Goal: Task Accomplishment & Management: Complete application form

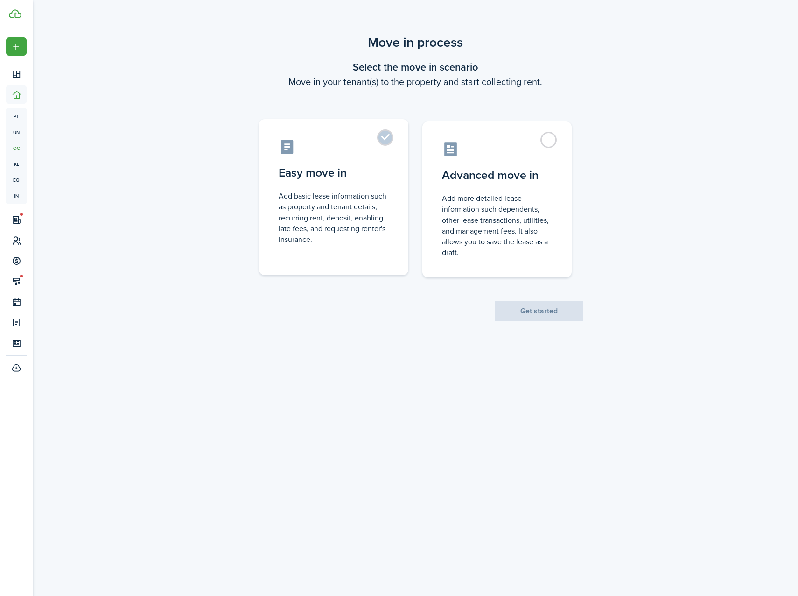
click at [387, 144] on label "Easy move in Add basic lease information such as property and tenant details, r…" at bounding box center [333, 197] width 149 height 156
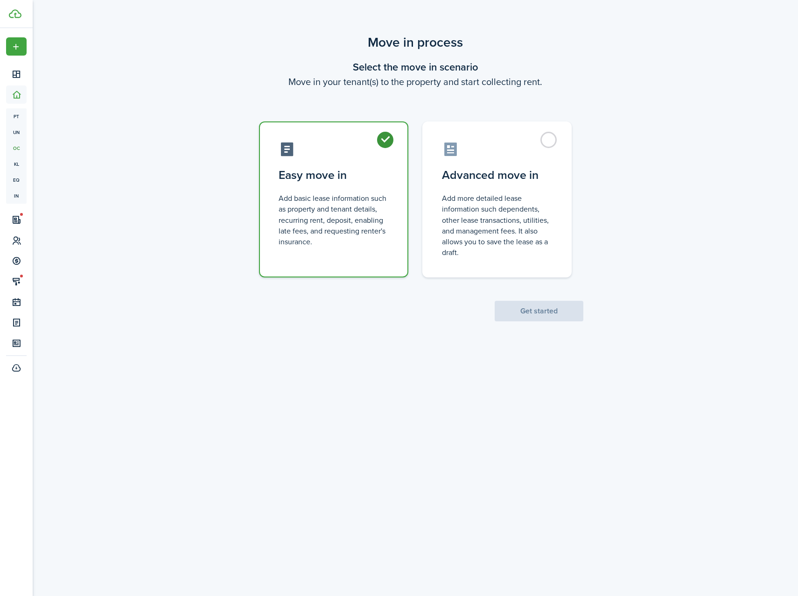
radio input "true"
click at [565, 313] on button "Get started" at bounding box center [539, 311] width 89 height 21
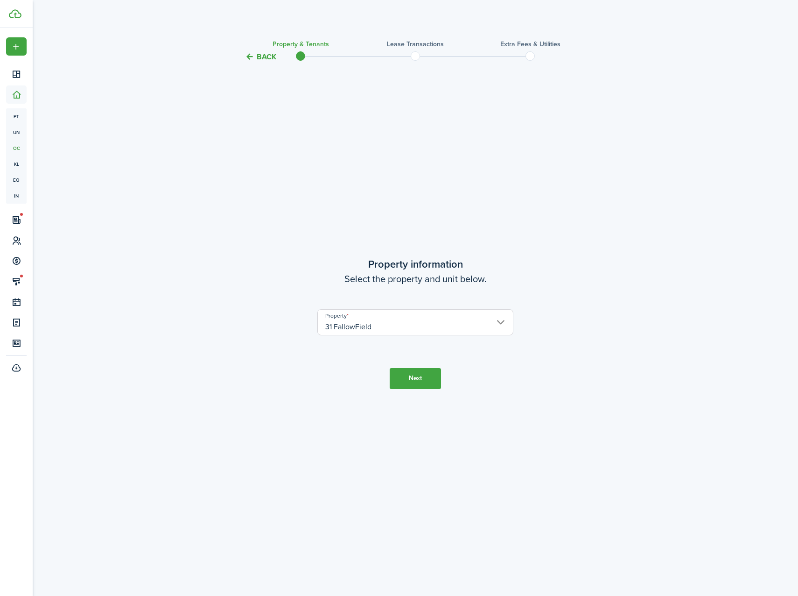
click at [432, 388] on button "Next" at bounding box center [415, 378] width 51 height 21
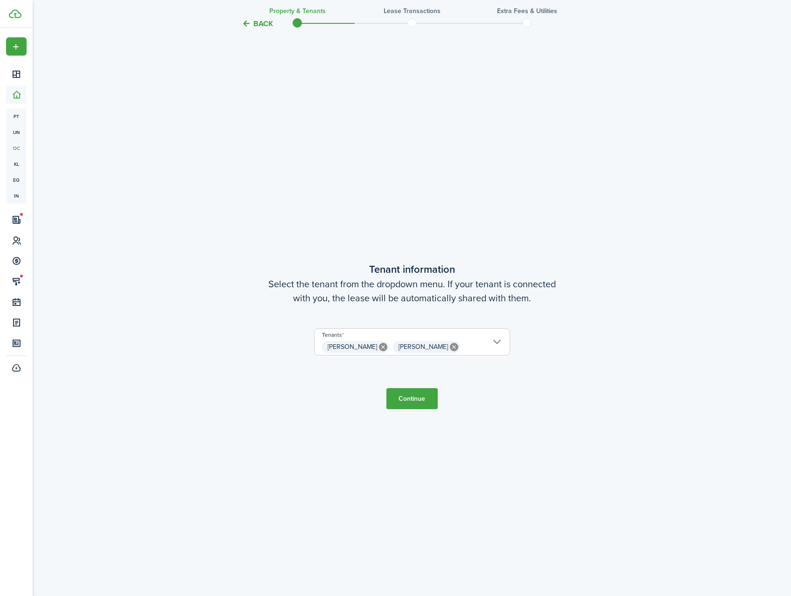
scroll to position [533, 0]
click at [422, 395] on button "Continue" at bounding box center [412, 398] width 51 height 21
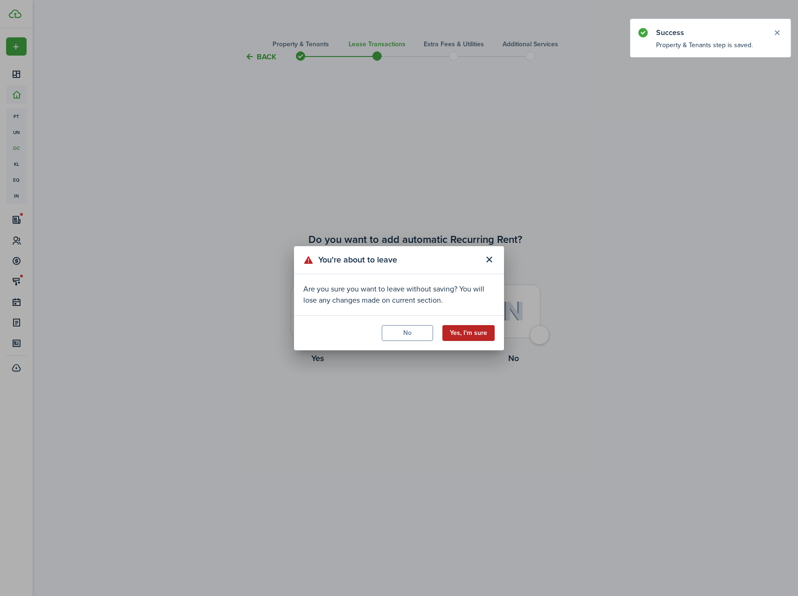
click at [458, 331] on button "Yes, I'm sure" at bounding box center [469, 333] width 52 height 16
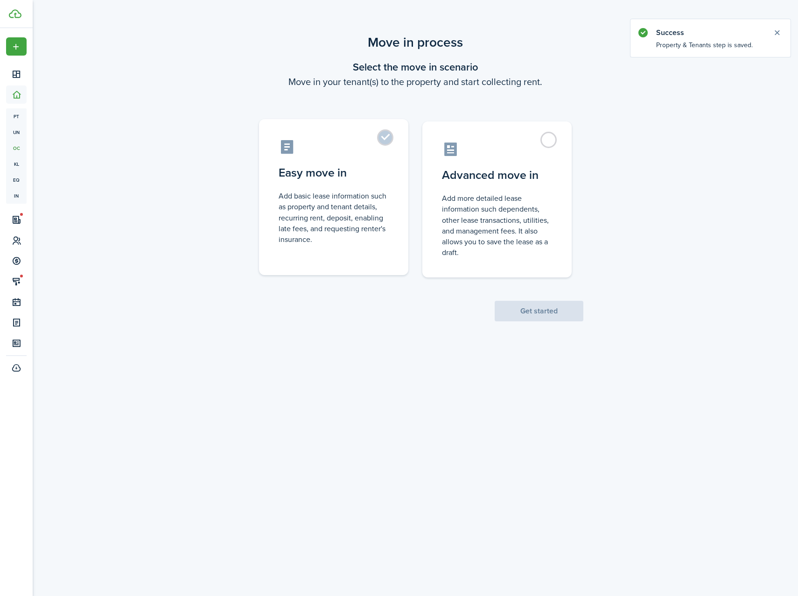
click at [382, 152] on control-radio-card-icon at bounding box center [334, 147] width 110 height 16
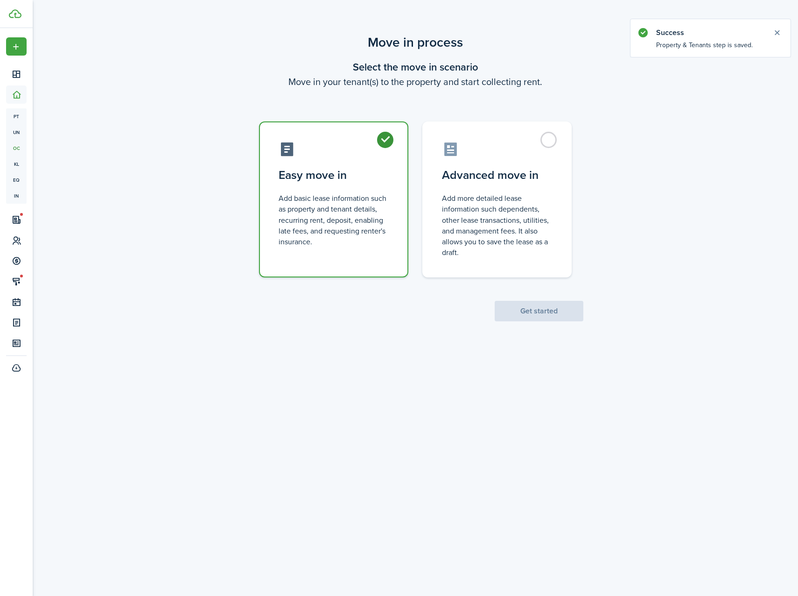
radio input "true"
click at [528, 311] on button "Get started" at bounding box center [539, 311] width 89 height 21
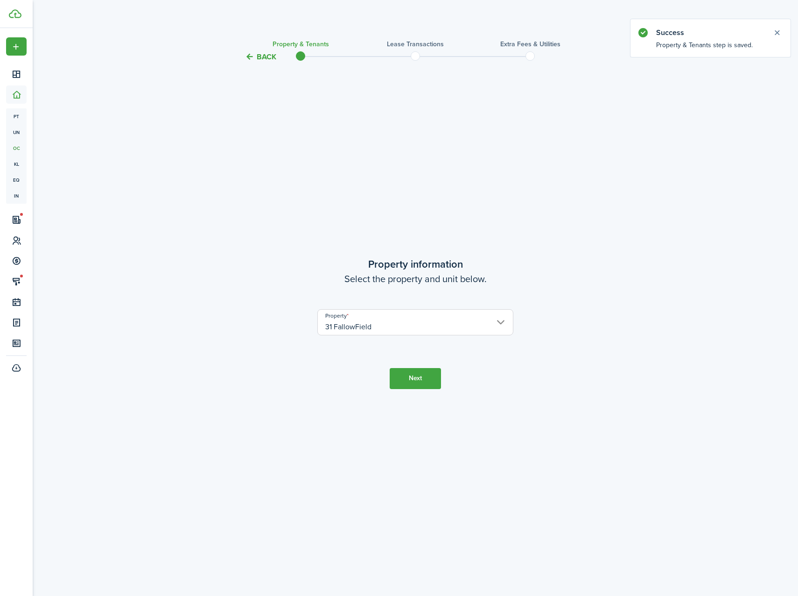
click at [452, 323] on input "31 FallowField" at bounding box center [416, 322] width 196 height 26
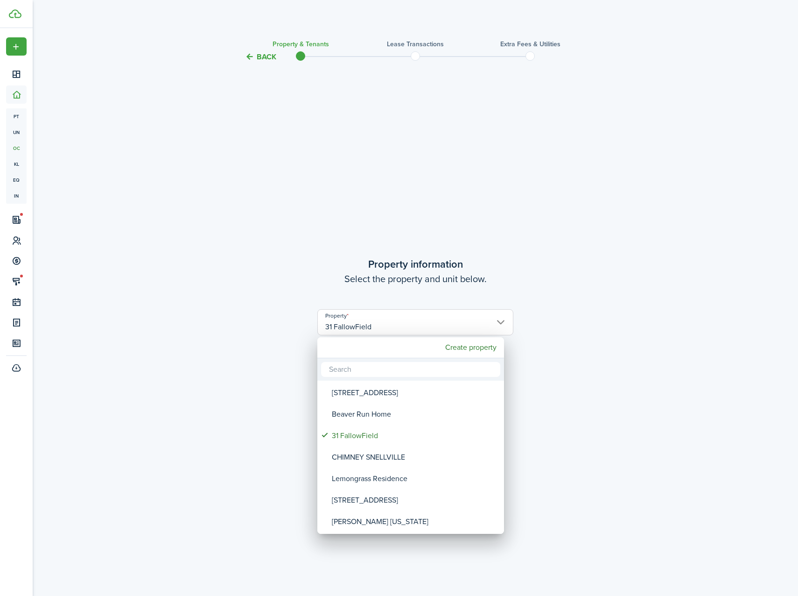
click at [563, 270] on div at bounding box center [399, 297] width 948 height 745
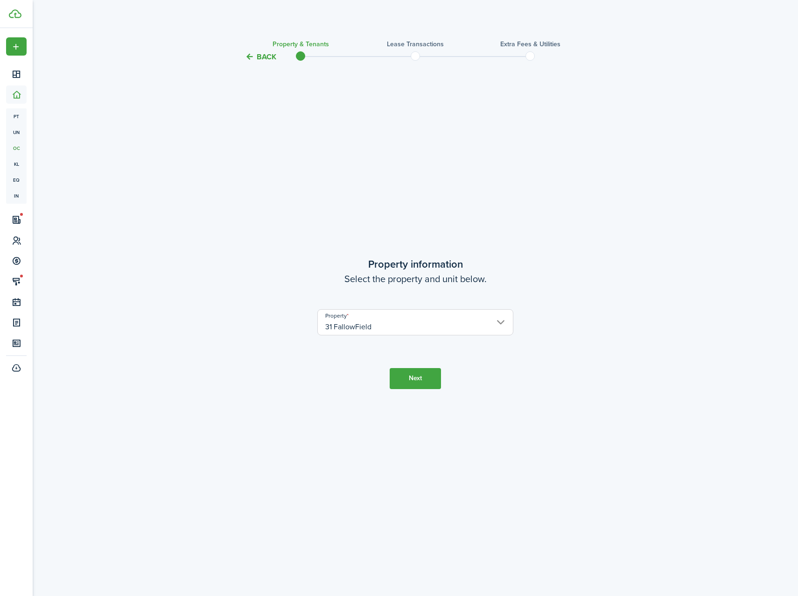
click at [433, 373] on button "Next" at bounding box center [415, 378] width 51 height 21
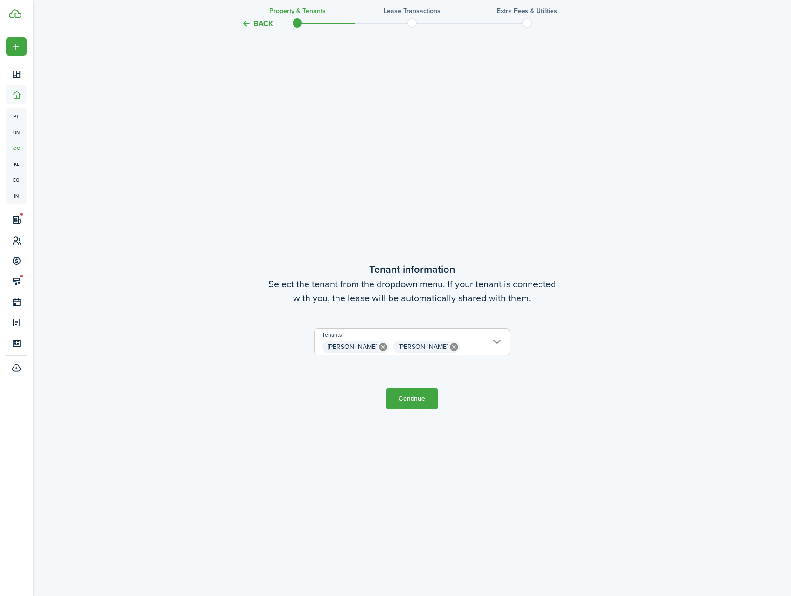
scroll to position [533, 0]
click at [459, 342] on span "[PERSON_NAME] [PERSON_NAME]" at bounding box center [412, 347] width 195 height 16
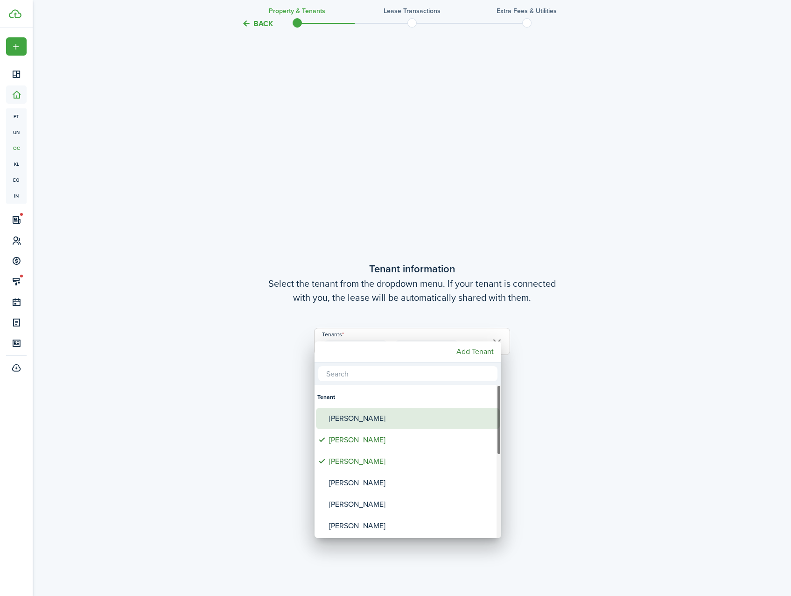
click at [395, 412] on div "[PERSON_NAME]" at bounding box center [411, 418] width 165 height 21
type input "[PERSON_NAME], [PERSON_NAME], [PERSON_NAME]"
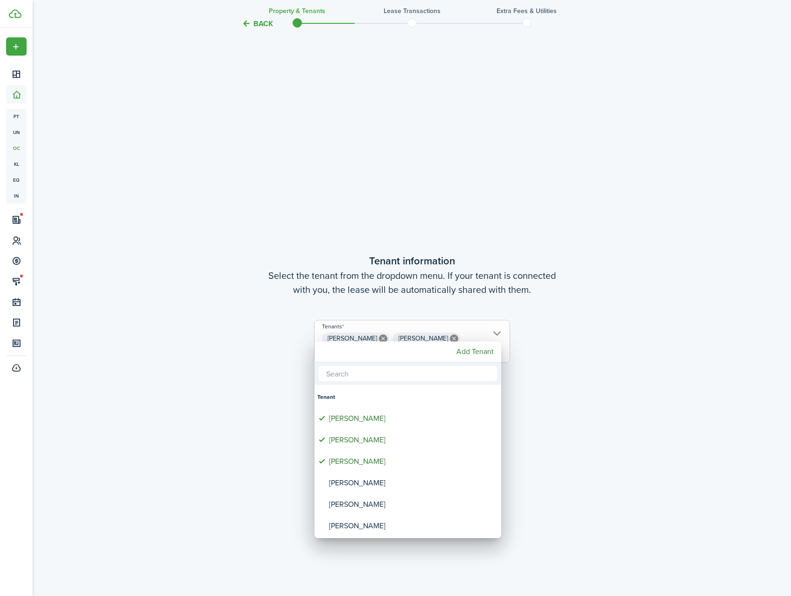
click at [571, 347] on div at bounding box center [395, 297] width 941 height 745
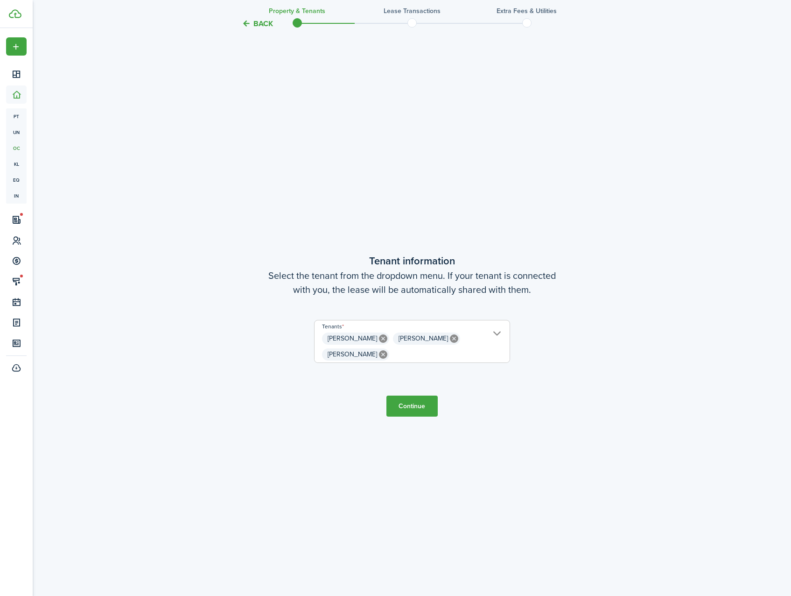
click at [427, 400] on button "Continue" at bounding box center [412, 405] width 51 height 21
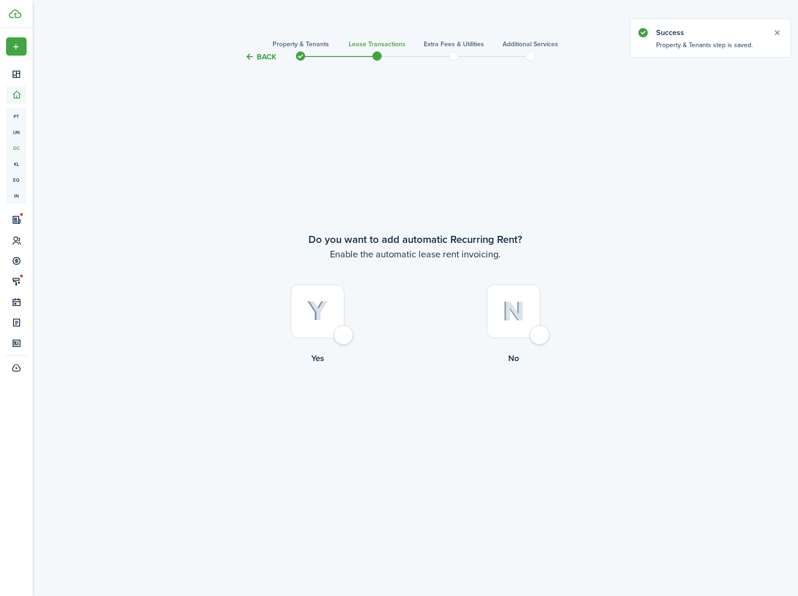
click at [357, 336] on label "Yes" at bounding box center [317, 326] width 196 height 85
radio input "true"
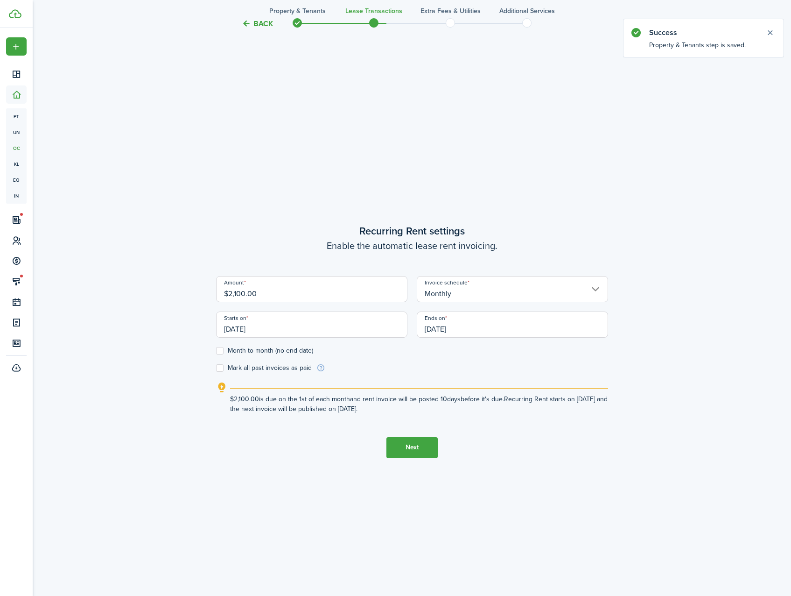
scroll to position [533, 0]
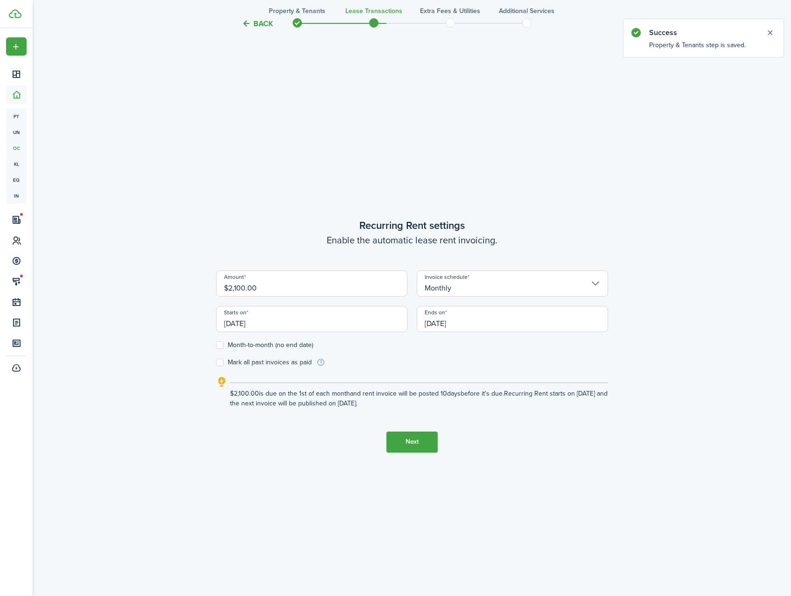
click at [329, 323] on input "[DATE]" at bounding box center [311, 319] width 191 height 26
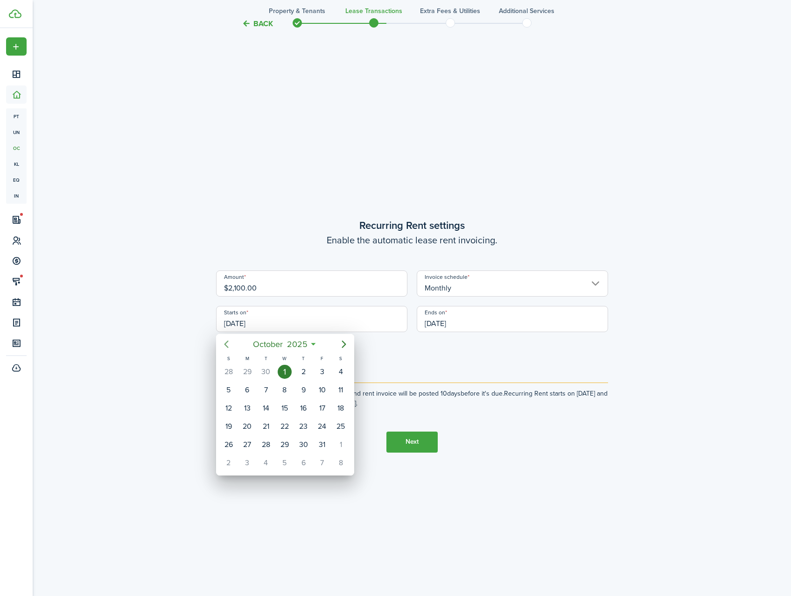
click at [229, 344] on icon "Previous page" at bounding box center [226, 344] width 11 height 11
click at [342, 343] on icon "Next page" at bounding box center [344, 344] width 11 height 11
click at [248, 386] on div "6" at bounding box center [247, 390] width 14 height 14
type input "[DATE]"
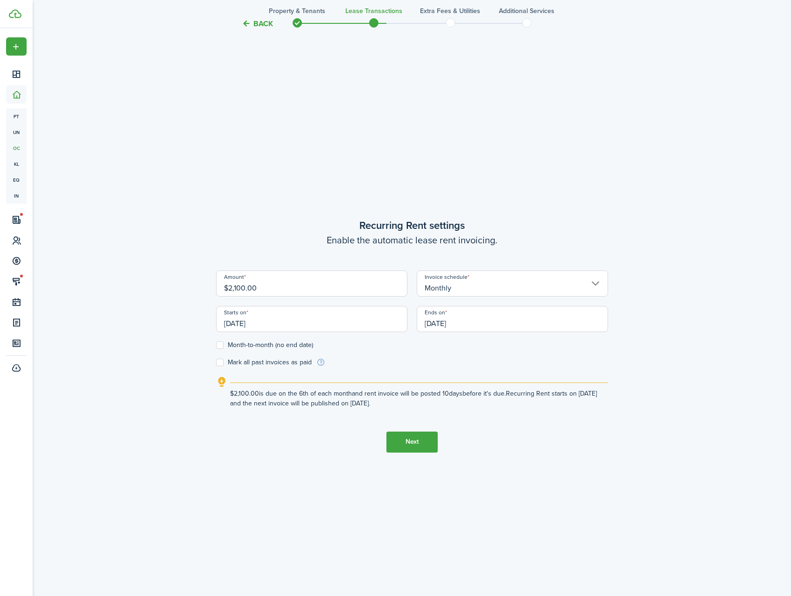
click at [470, 326] on input "[DATE]" at bounding box center [512, 319] width 191 height 26
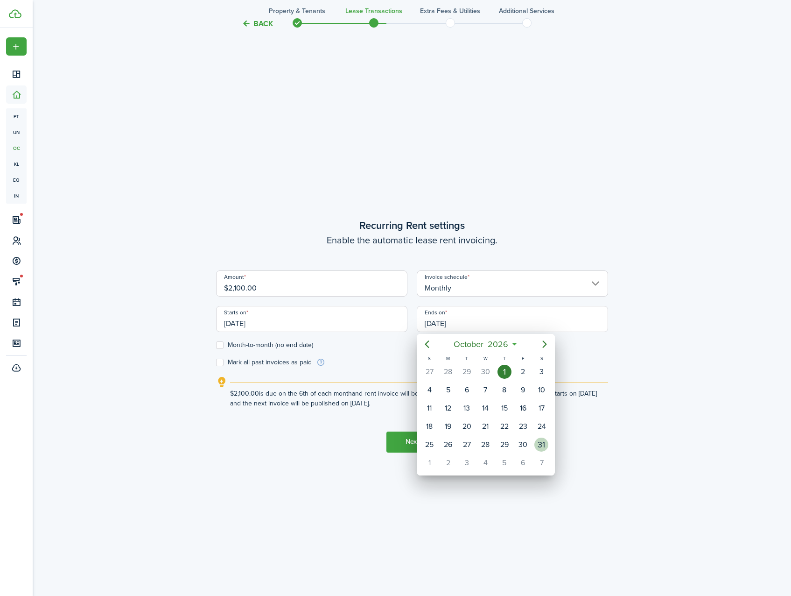
click at [539, 445] on div "31" at bounding box center [542, 445] width 14 height 14
type input "[DATE]"
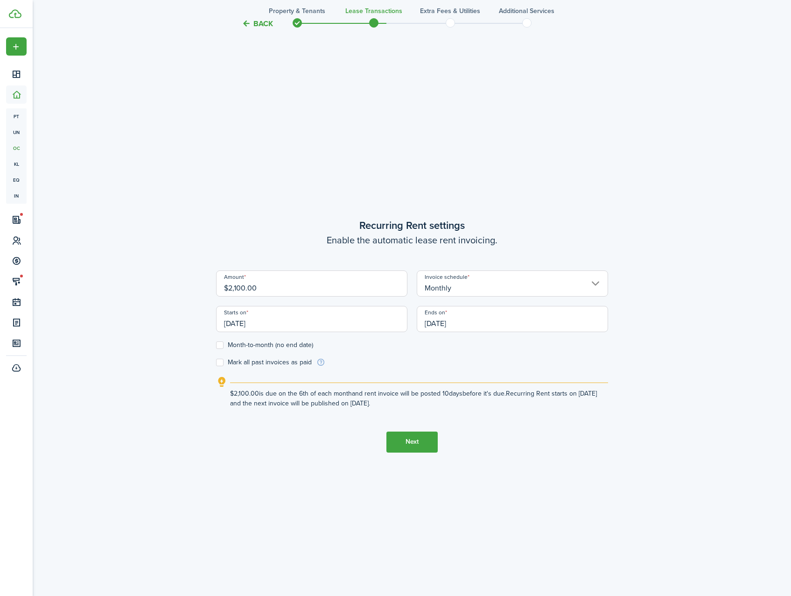
click at [414, 441] on button "Next" at bounding box center [412, 441] width 51 height 21
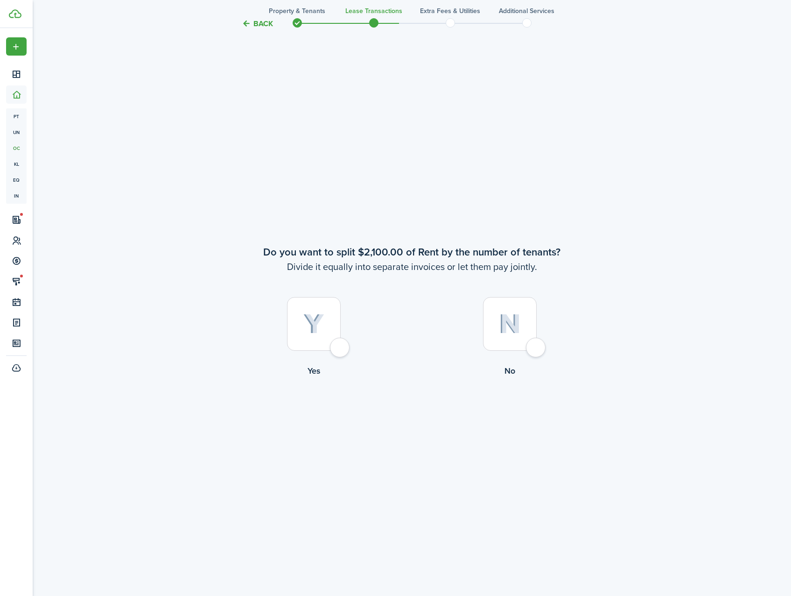
scroll to position [1129, 0]
click at [523, 345] on div at bounding box center [510, 324] width 54 height 54
radio input "true"
drag, startPoint x: 328, startPoint y: 341, endPoint x: 338, endPoint y: 347, distance: 10.9
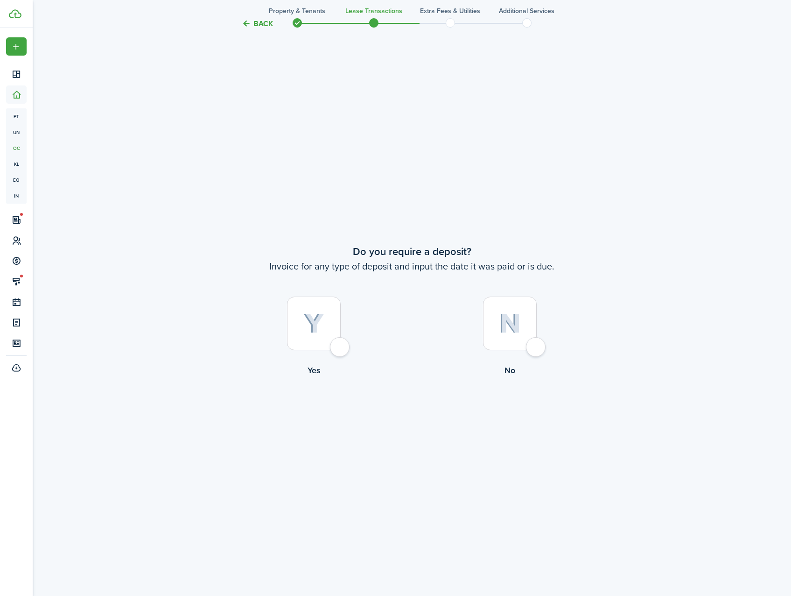
click at [329, 343] on div at bounding box center [314, 324] width 54 height 54
radio input "true"
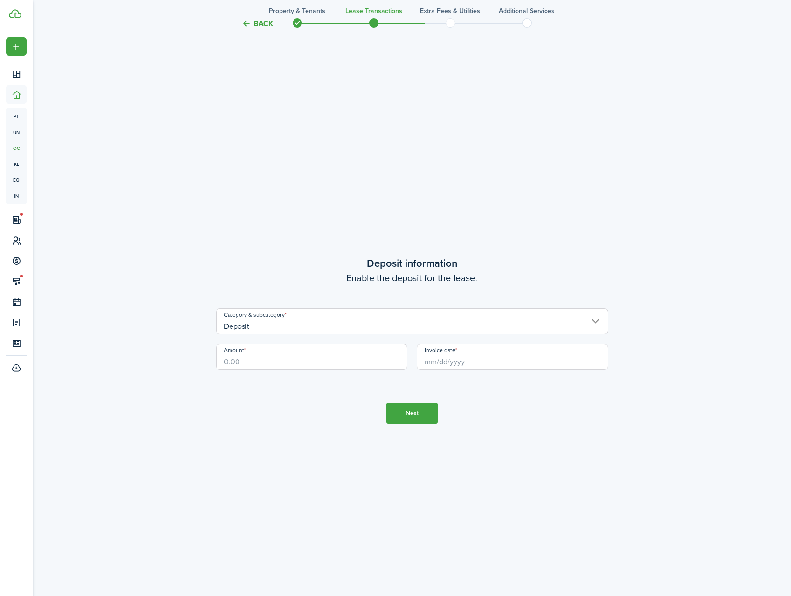
scroll to position [2321, 0]
click at [318, 362] on input "Amount" at bounding box center [311, 352] width 191 height 26
click at [465, 364] on input "Invoice date" at bounding box center [512, 352] width 191 height 26
type input "$3,150.00"
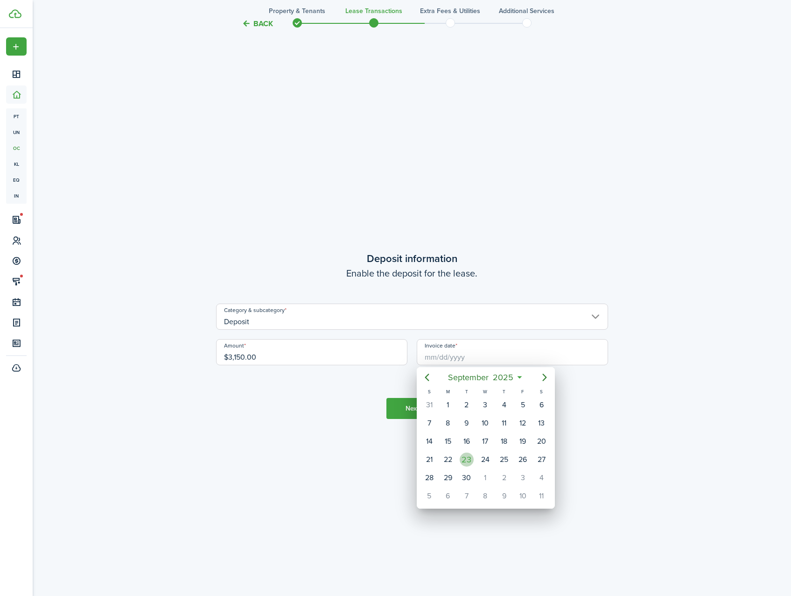
click at [472, 460] on div "23" at bounding box center [467, 459] width 14 height 14
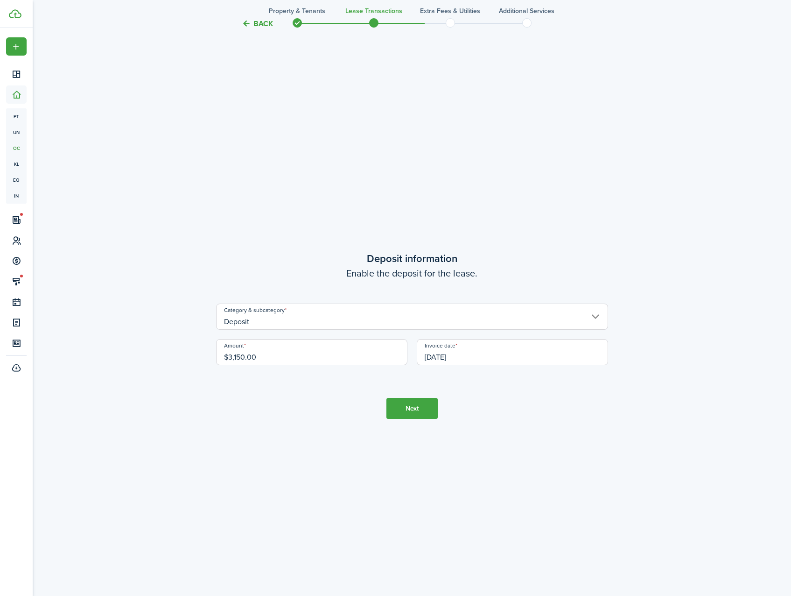
click at [468, 424] on tc-wizard-step "Deposit information Enable the deposit for the lease. Category & subcategory De…" at bounding box center [412, 335] width 392 height 596
click at [472, 357] on input "[DATE]" at bounding box center [512, 352] width 191 height 26
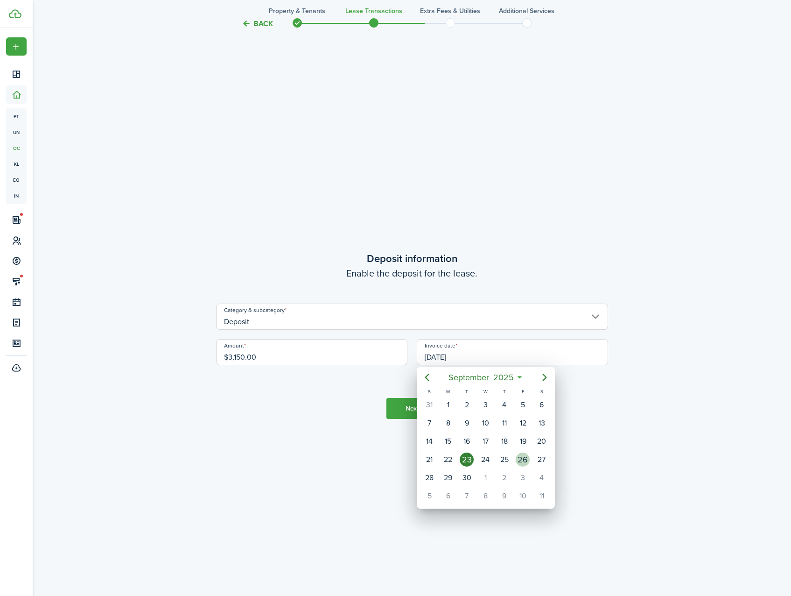
click at [524, 458] on div "26" at bounding box center [523, 459] width 14 height 14
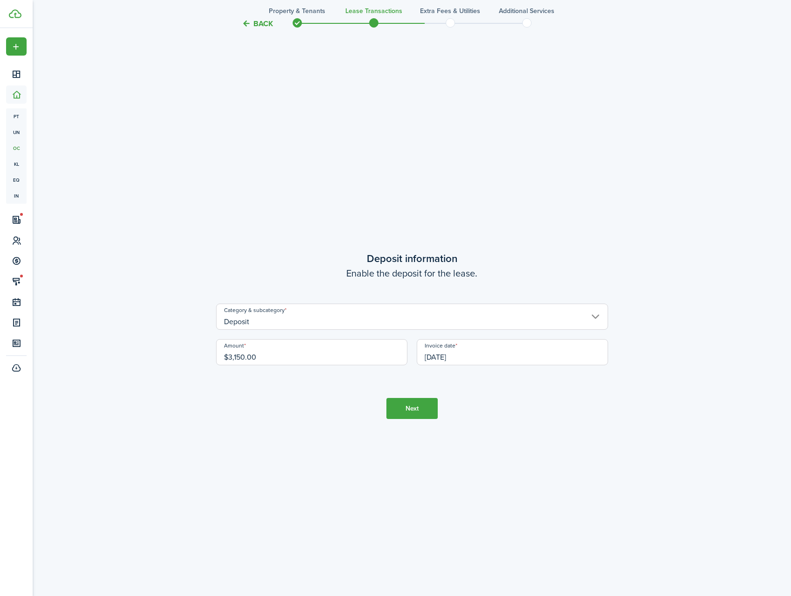
type input "[DATE]"
click at [431, 417] on button "Next" at bounding box center [412, 408] width 51 height 21
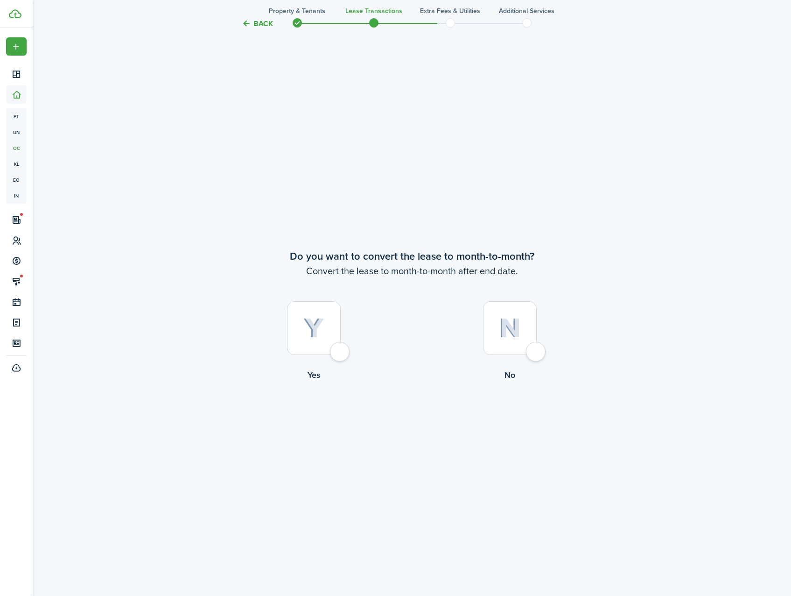
scroll to position [2916, 0]
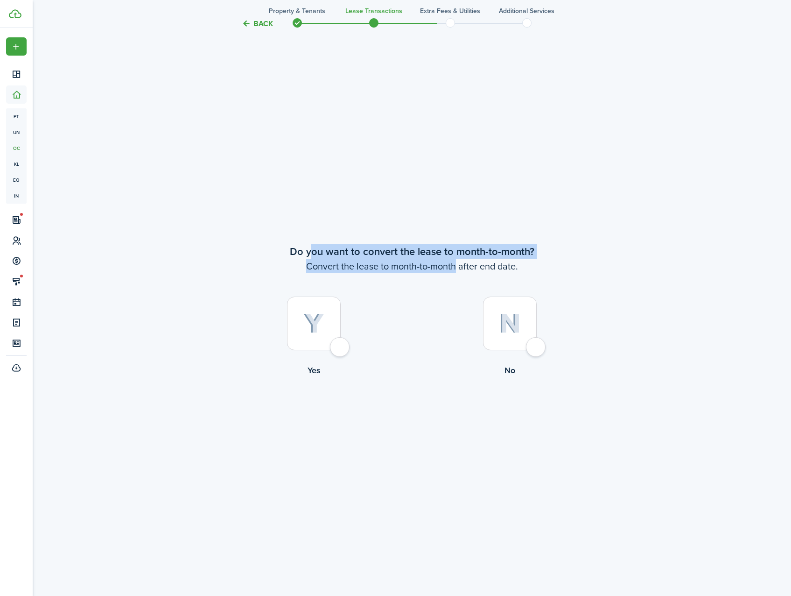
drag, startPoint x: 312, startPoint y: 250, endPoint x: 465, endPoint y: 266, distance: 153.6
click at [464, 266] on wizard-step-header "Do you want to convert the lease to month-to-month? Convert the lease to month-…" at bounding box center [412, 258] width 392 height 29
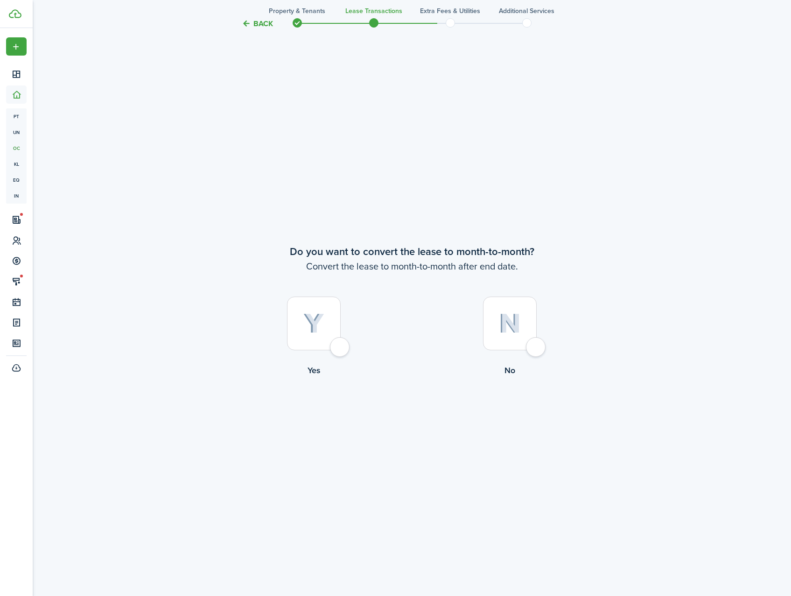
click at [341, 350] on div at bounding box center [314, 324] width 54 height 54
radio input "true"
click at [429, 415] on button "Continue" at bounding box center [412, 415] width 51 height 21
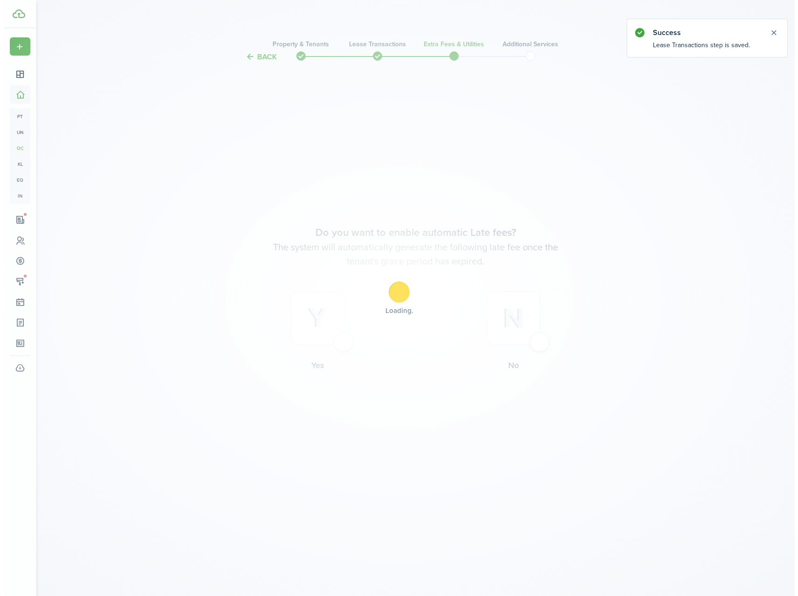
scroll to position [0, 0]
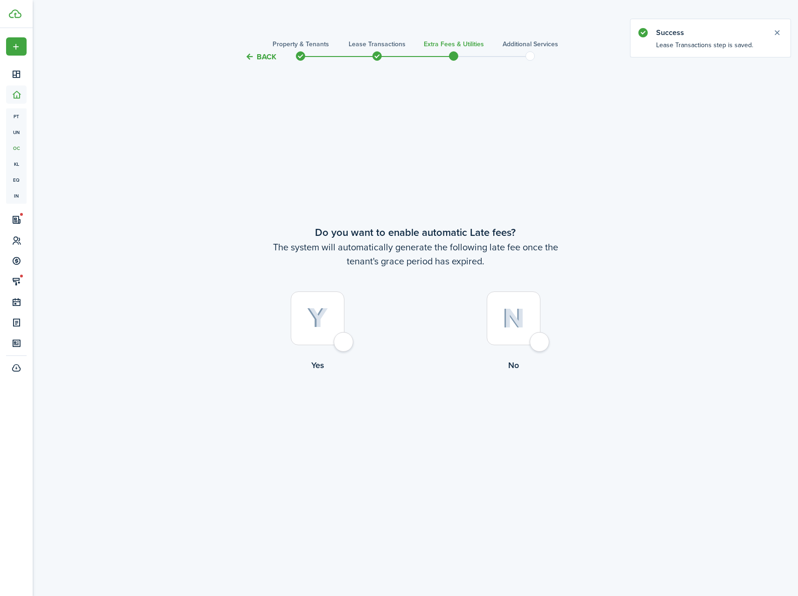
click at [345, 340] on div at bounding box center [318, 318] width 54 height 54
radio input "true"
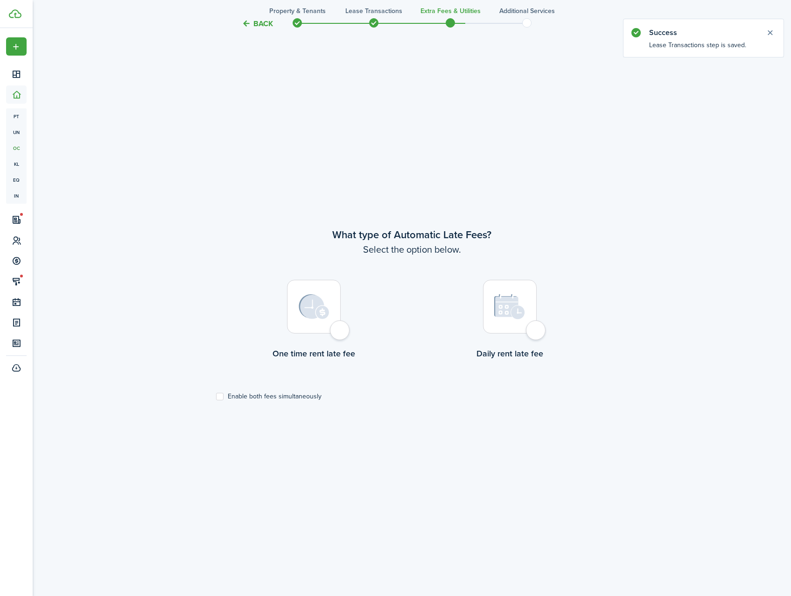
scroll to position [533, 0]
click at [341, 327] on div at bounding box center [314, 306] width 54 height 54
radio input "true"
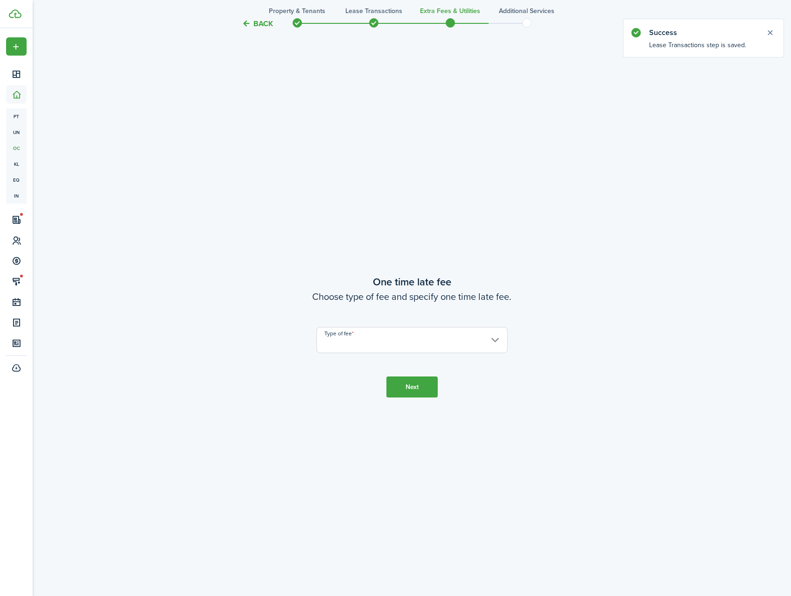
scroll to position [1129, 0]
click at [383, 341] on input "Type of fee" at bounding box center [412, 339] width 191 height 26
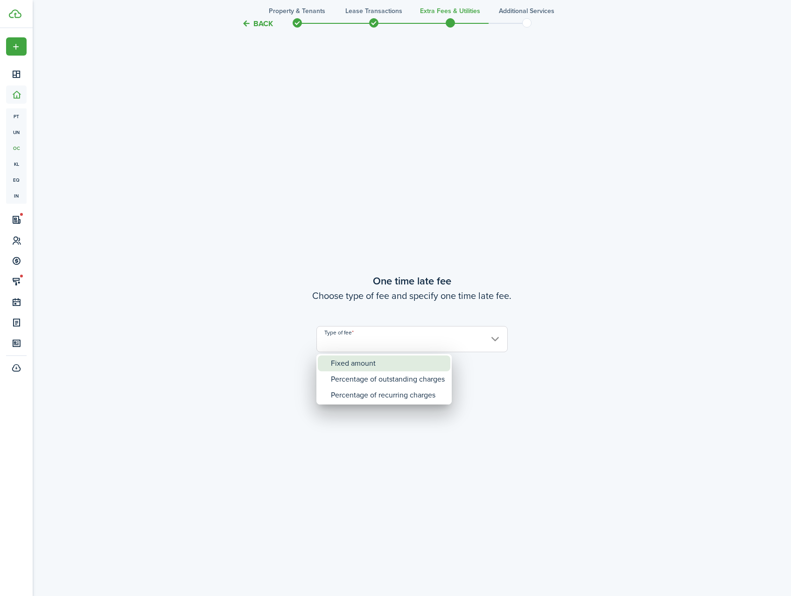
click at [419, 362] on div "Fixed amount" at bounding box center [388, 363] width 114 height 16
type input "Fixed amount"
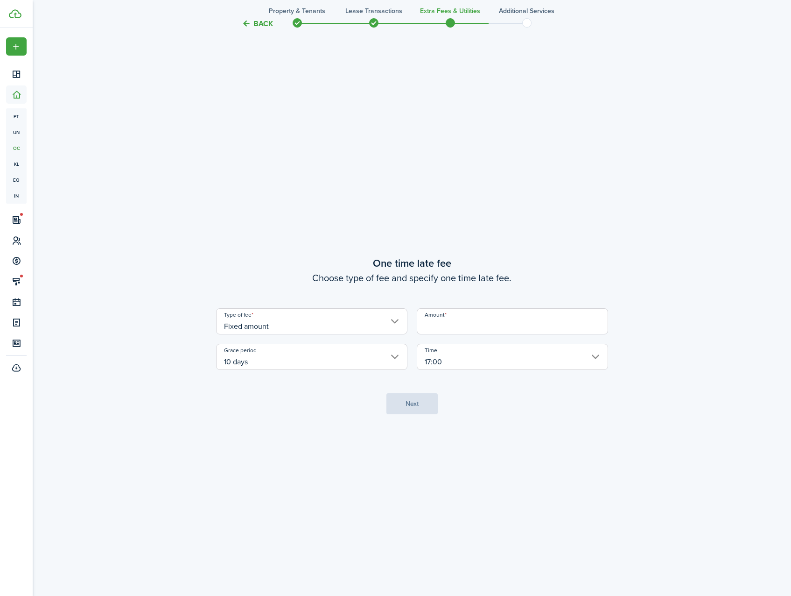
click at [353, 361] on input "10 days" at bounding box center [311, 357] width 191 height 26
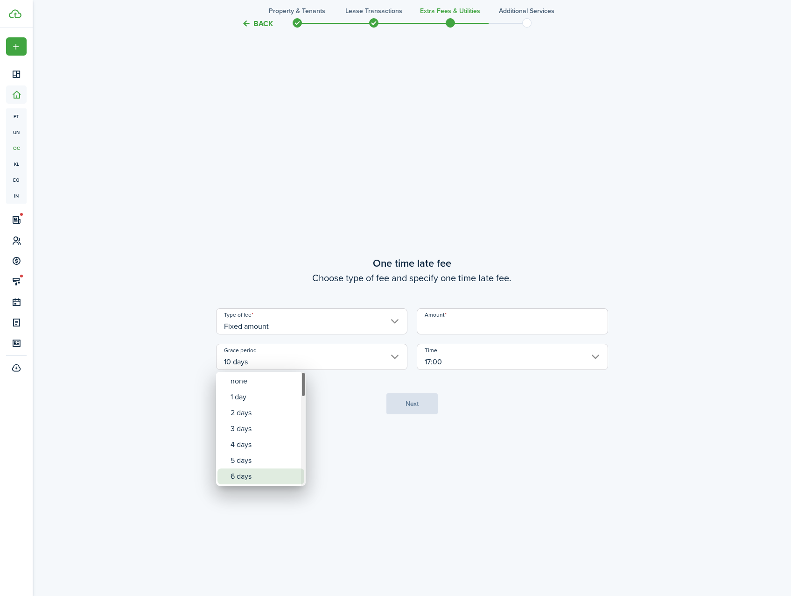
click at [261, 471] on div "6 days" at bounding box center [265, 476] width 68 height 16
type input "6 days"
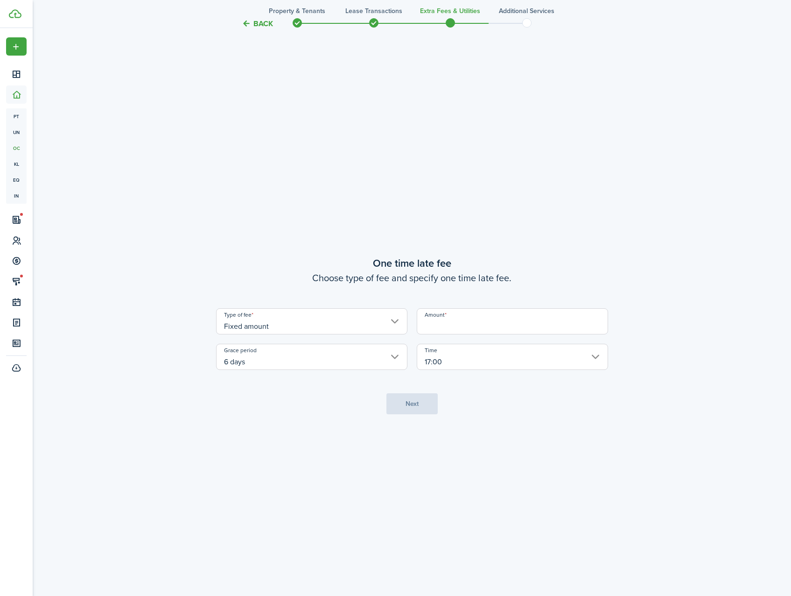
click at [492, 322] on input "Amount" at bounding box center [512, 321] width 191 height 26
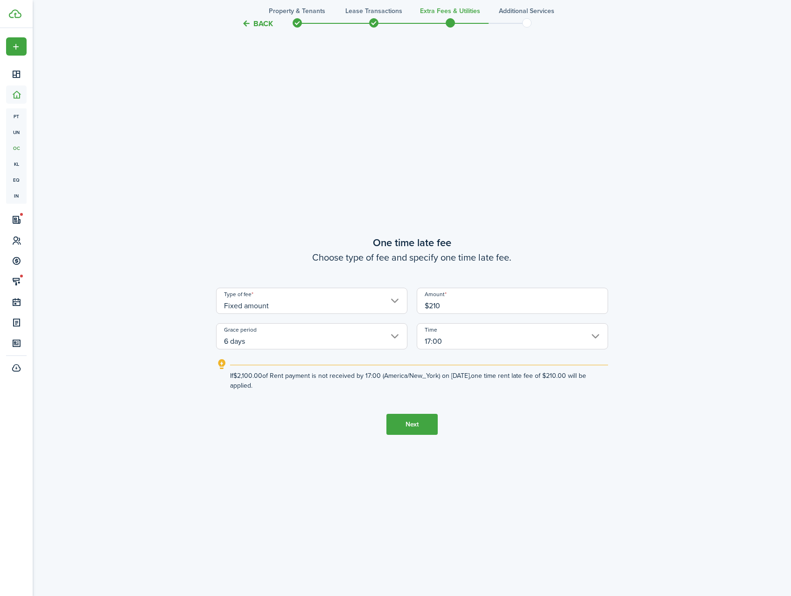
type input "$210.00"
click at [496, 451] on tc-wizard-step "One time late fee Choose type of fee and specify one time late fee. Type of fee…" at bounding box center [412, 335] width 392 height 596
click at [341, 341] on input "6 days" at bounding box center [311, 336] width 191 height 26
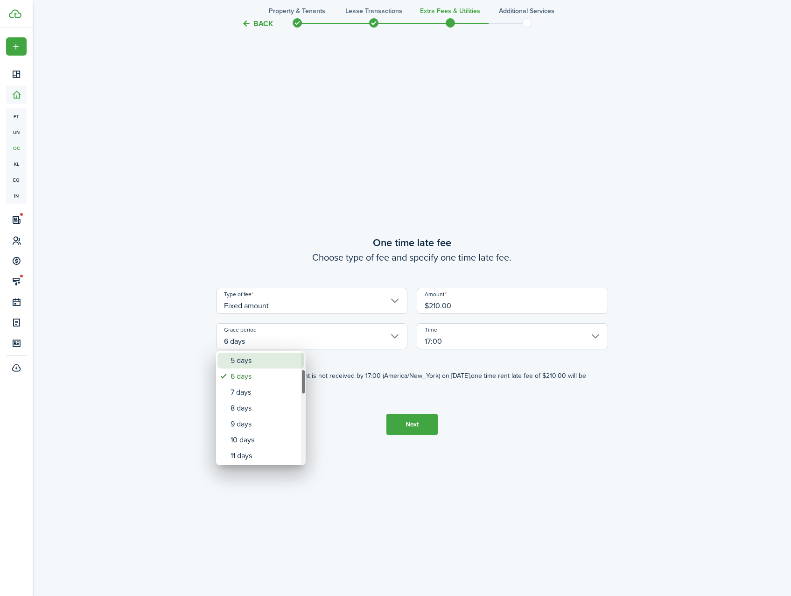
click at [275, 360] on div "5 days" at bounding box center [265, 361] width 68 height 16
type input "5 days"
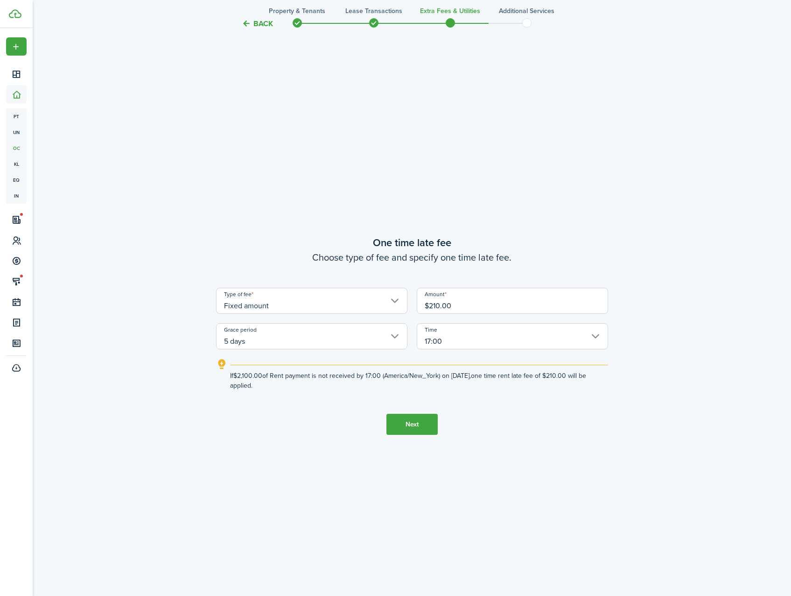
click at [573, 342] on input "17:00" at bounding box center [512, 336] width 191 height 26
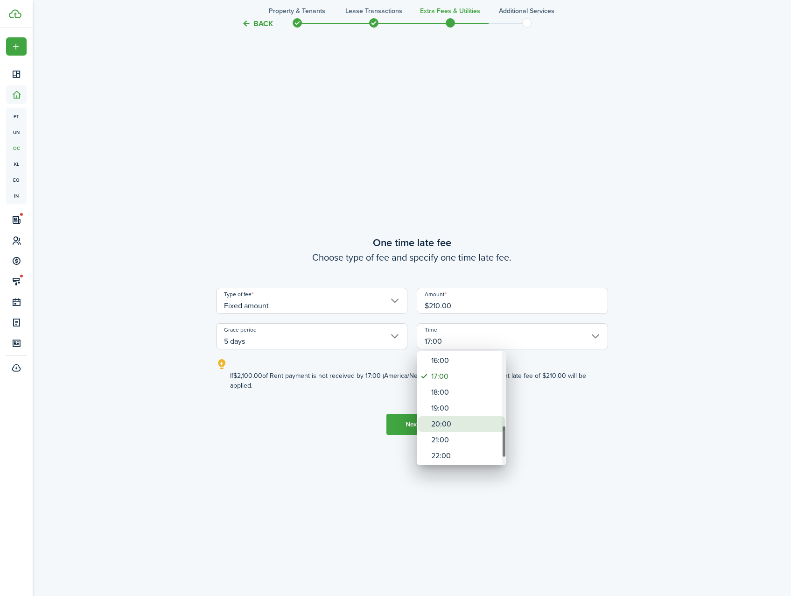
click at [473, 424] on div "20:00" at bounding box center [465, 424] width 68 height 16
type input "20:00"
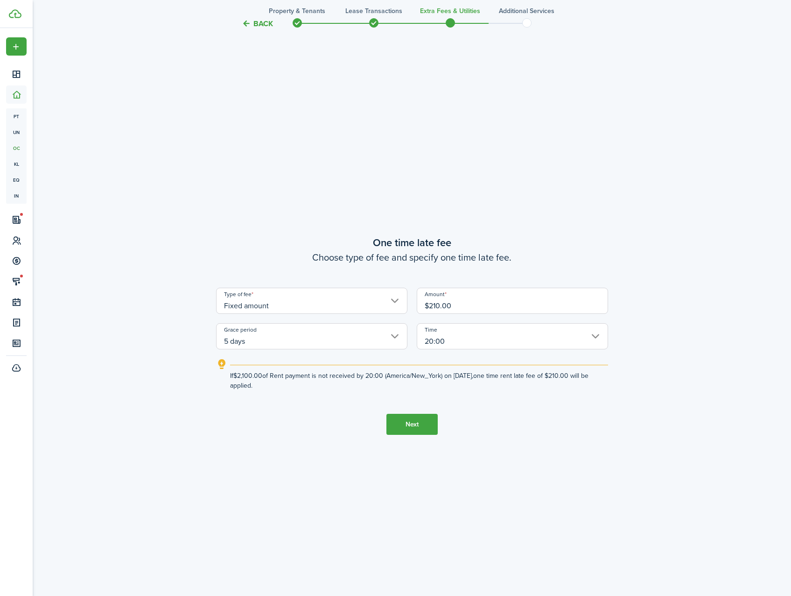
click at [483, 429] on tc-wizard-step "One time late fee Choose type of fee and specify one time late fee. Type of fee…" at bounding box center [412, 335] width 392 height 596
click at [426, 423] on button "Next" at bounding box center [412, 424] width 51 height 21
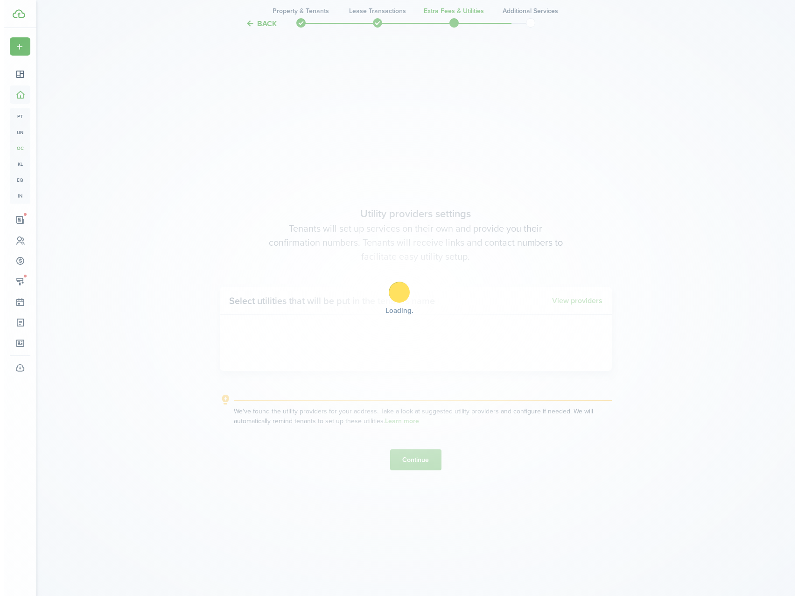
scroll to position [1725, 0]
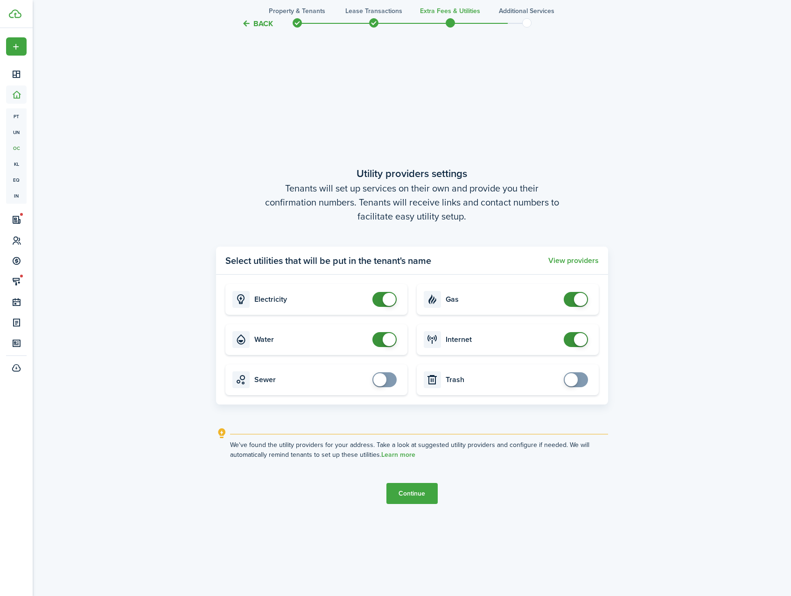
checkbox input "true"
click at [579, 379] on span at bounding box center [576, 379] width 9 height 15
checkbox input "true"
click at [388, 382] on span at bounding box center [384, 379] width 9 height 15
click at [579, 261] on button "View providers" at bounding box center [574, 260] width 50 height 8
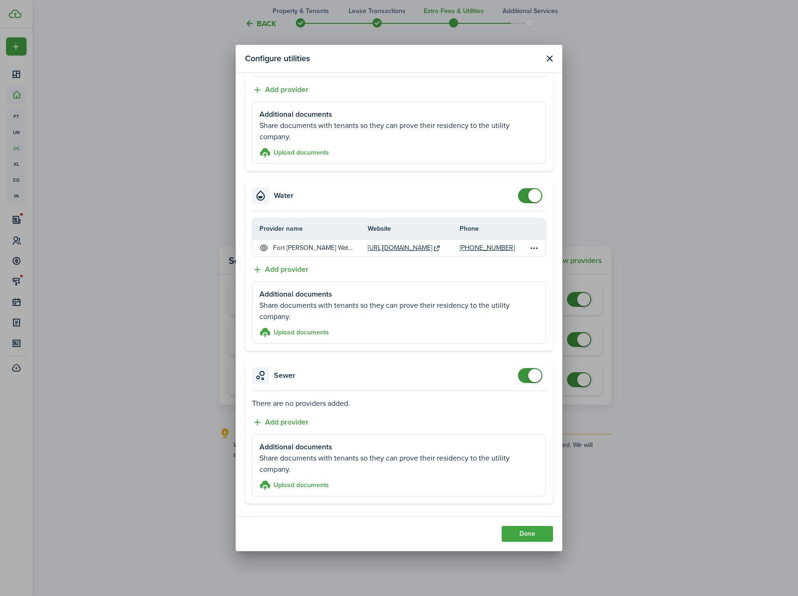
scroll to position [537, 0]
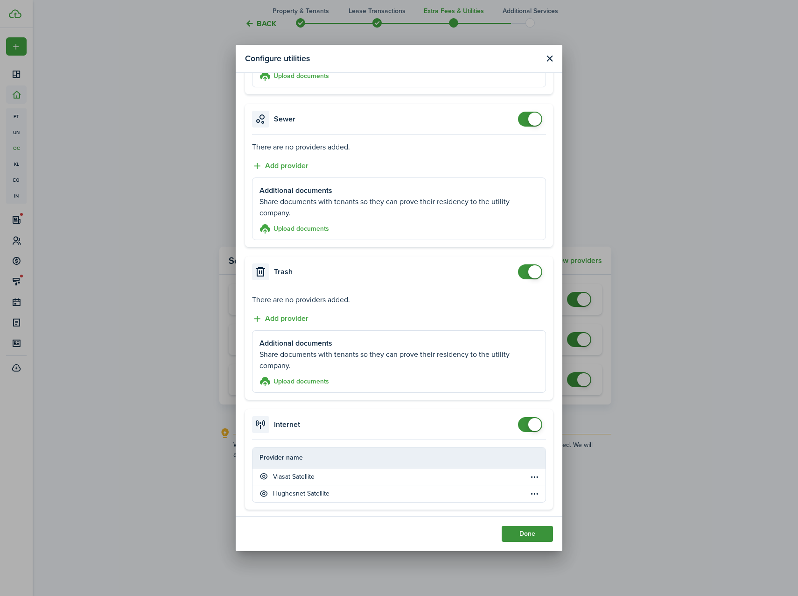
click at [527, 536] on button "Done" at bounding box center [527, 534] width 51 height 16
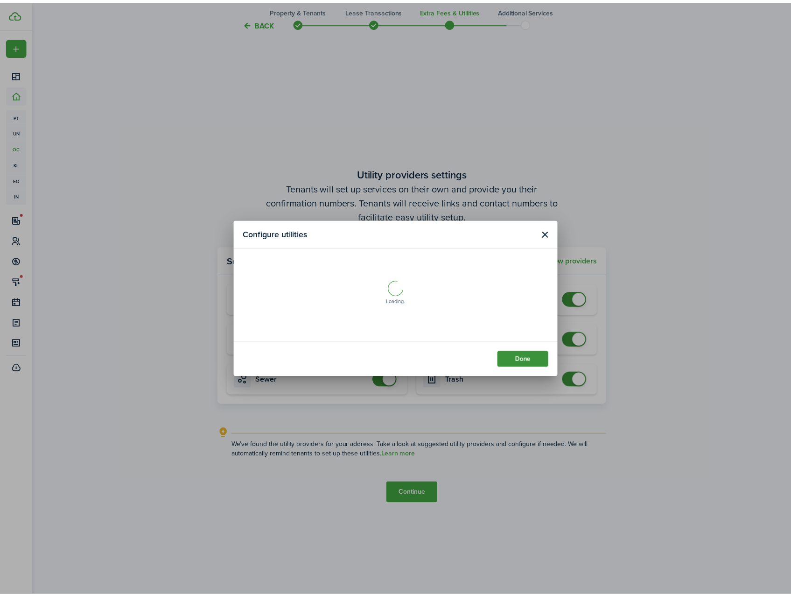
scroll to position [0, 0]
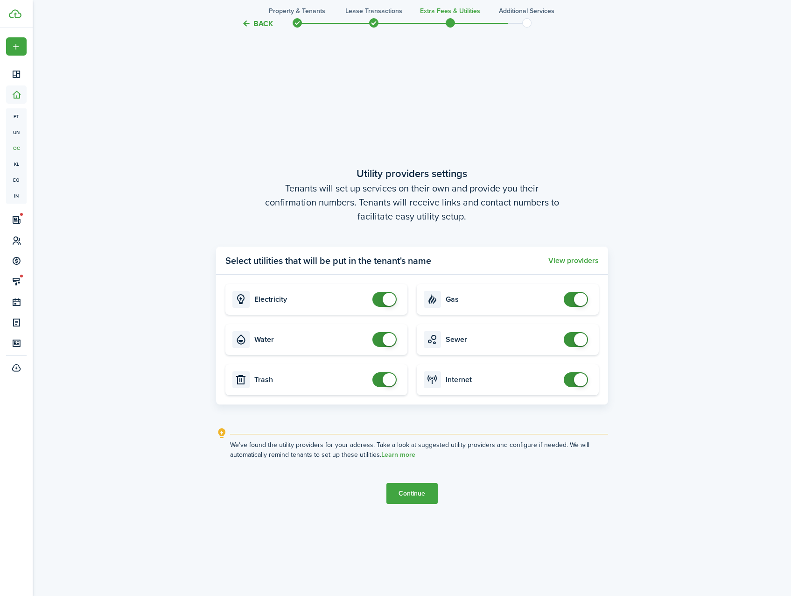
click at [428, 488] on button "Continue" at bounding box center [412, 493] width 51 height 21
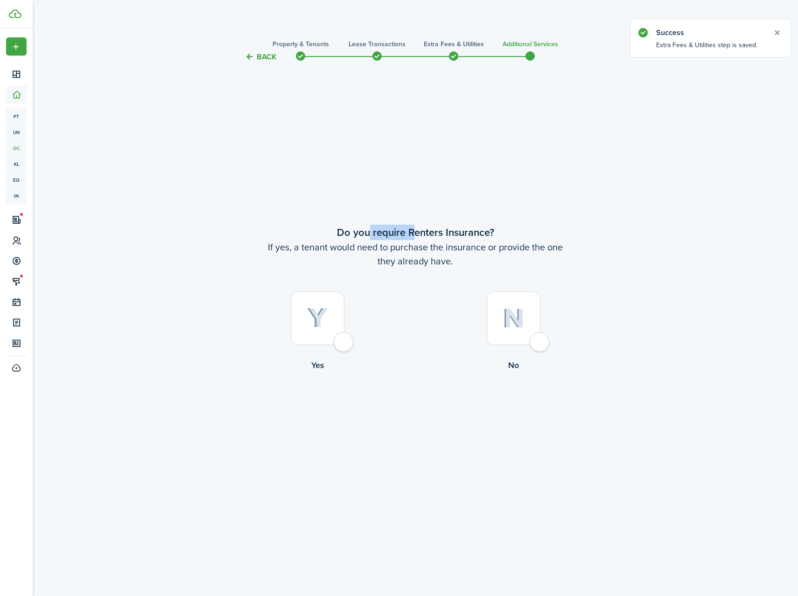
drag, startPoint x: 369, startPoint y: 231, endPoint x: 413, endPoint y: 230, distance: 44.4
click at [413, 230] on wizard-step-header-title "Do you require Renters Insurance?" at bounding box center [415, 232] width 392 height 15
click at [345, 345] on div at bounding box center [318, 318] width 54 height 54
radio input "true"
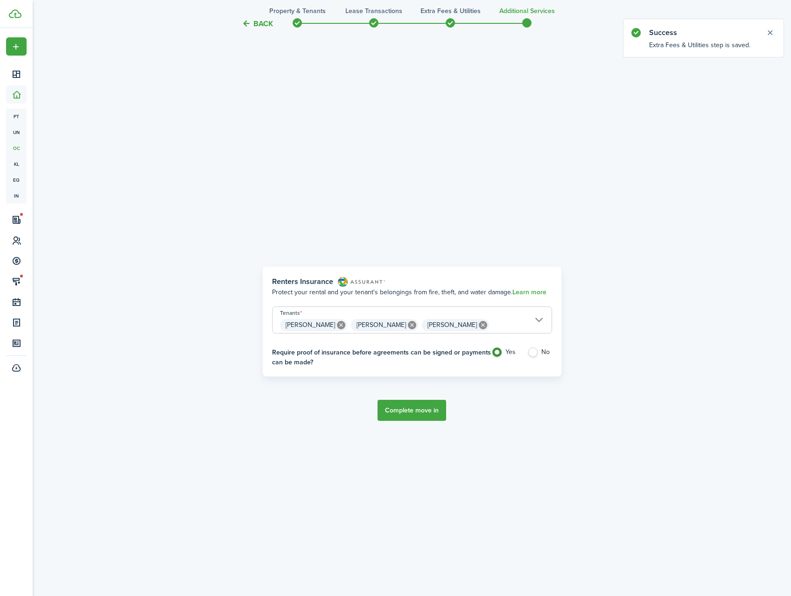
scroll to position [533, 0]
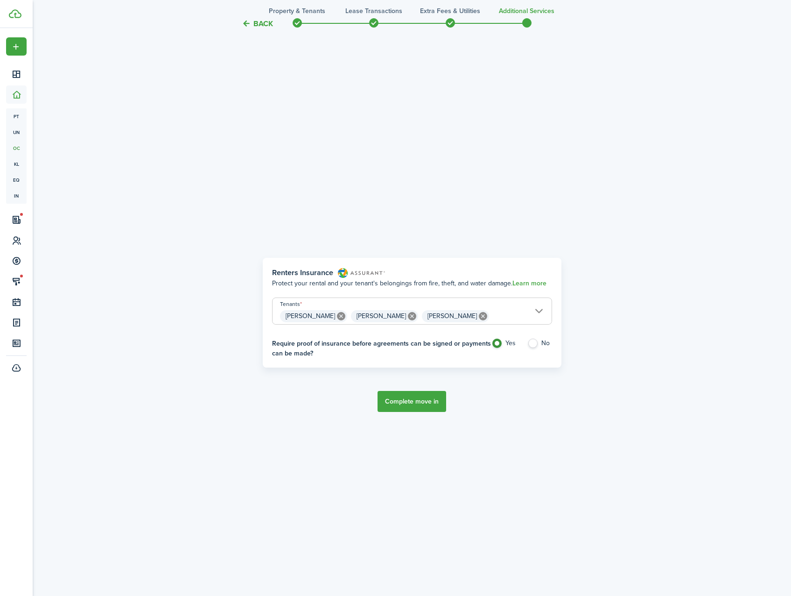
click at [418, 401] on button "Complete move in" at bounding box center [412, 401] width 69 height 21
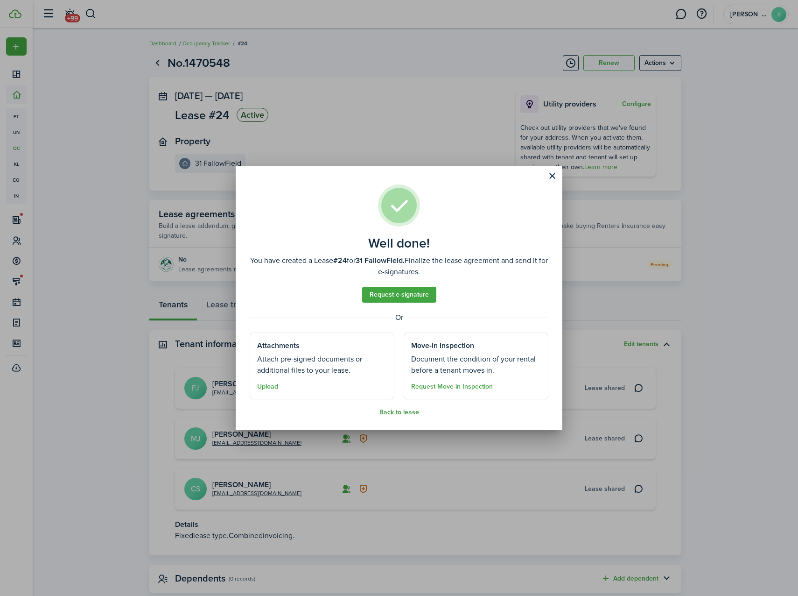
click at [392, 411] on button "Back to lease" at bounding box center [400, 412] width 40 height 7
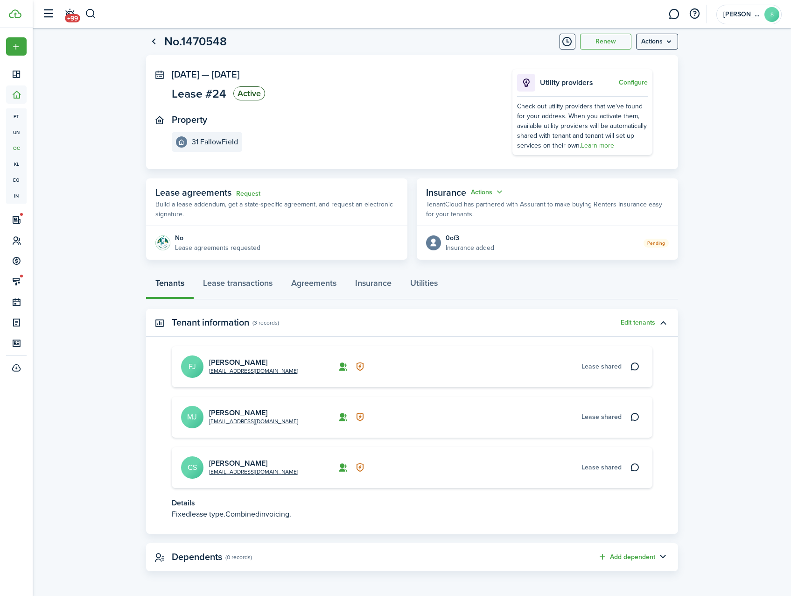
scroll to position [22, 0]
click at [638, 81] on button "Configure" at bounding box center [633, 81] width 29 height 7
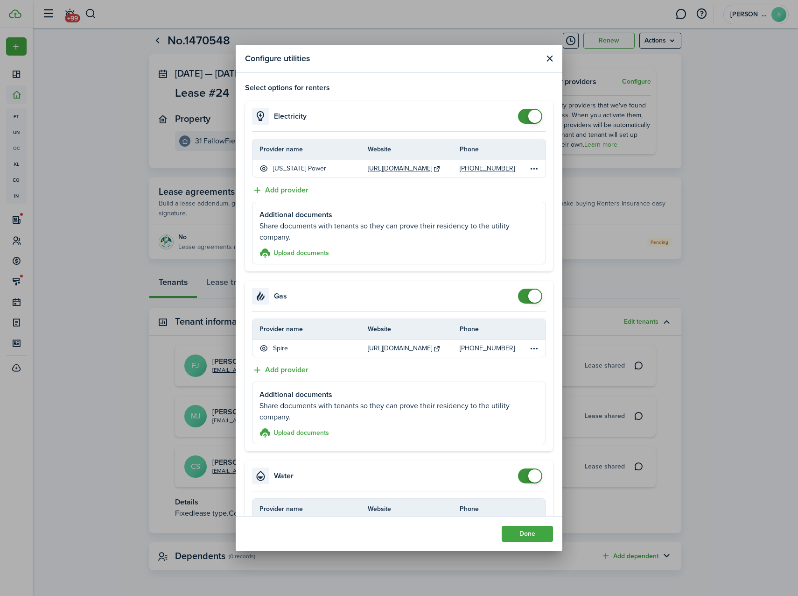
click at [551, 58] on button "Close modal" at bounding box center [550, 59] width 12 height 12
